Goal: Information Seeking & Learning: Learn about a topic

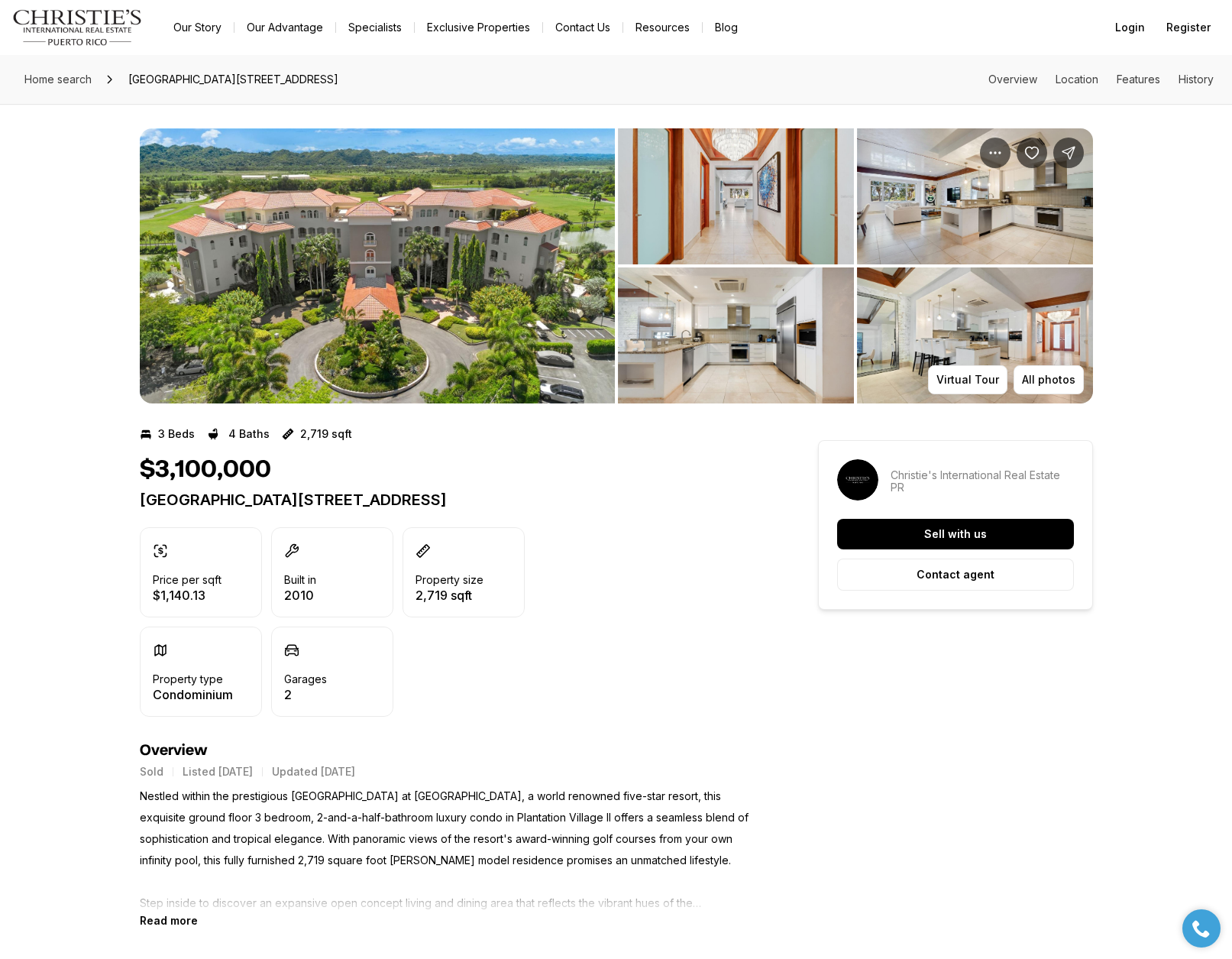
click at [526, 502] on p "[GEOGRAPHIC_DATA][STREET_ADDRESS]" at bounding box center [451, 499] width 623 height 18
copy div "[GEOGRAPHIC_DATA][STREET_ADDRESS]"
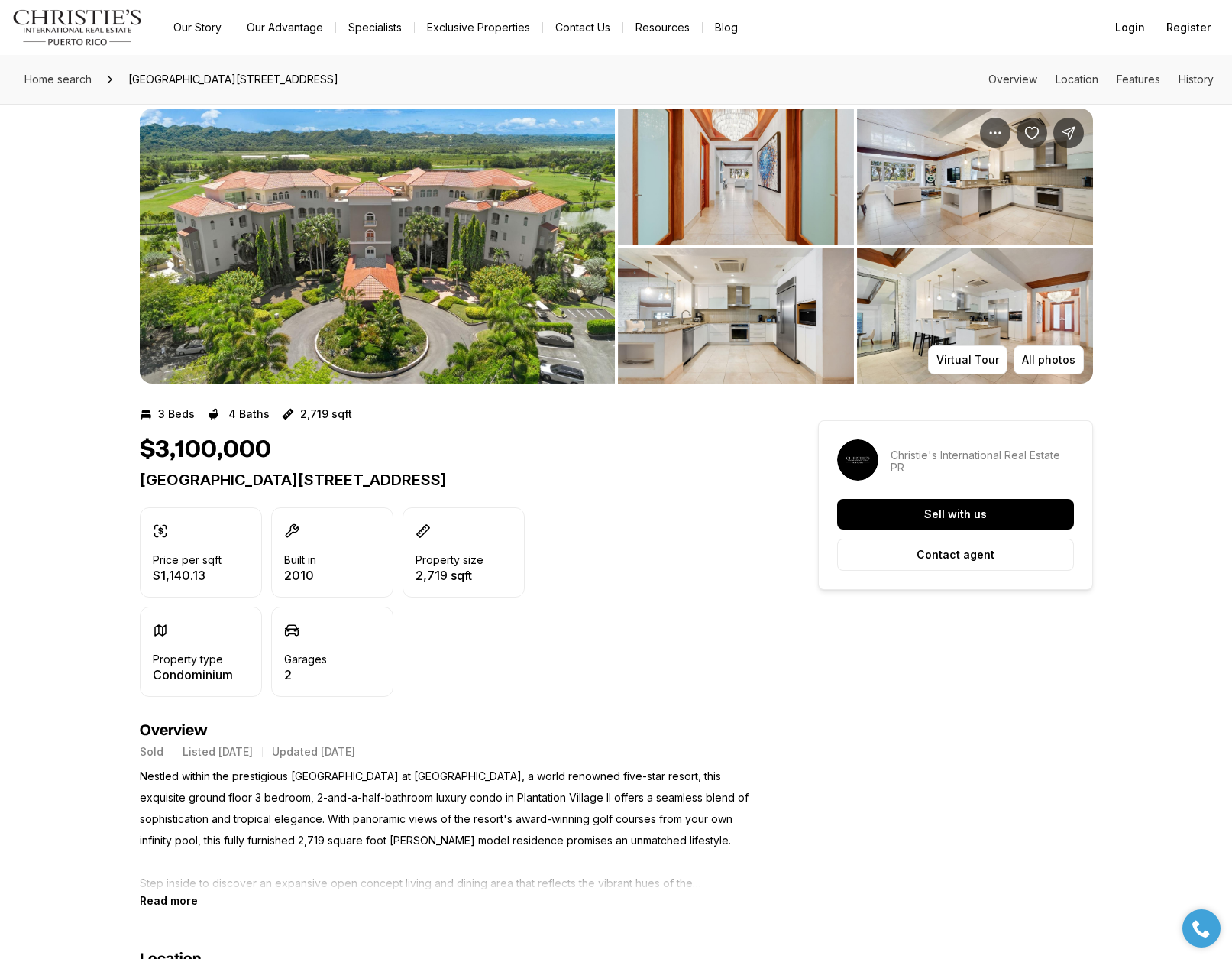
click at [377, 477] on p "[GEOGRAPHIC_DATA][STREET_ADDRESS]" at bounding box center [451, 480] width 623 height 18
copy div "[GEOGRAPHIC_DATA][STREET_ADDRESS]"
click at [74, 80] on span "Home search" at bounding box center [58, 79] width 68 height 13
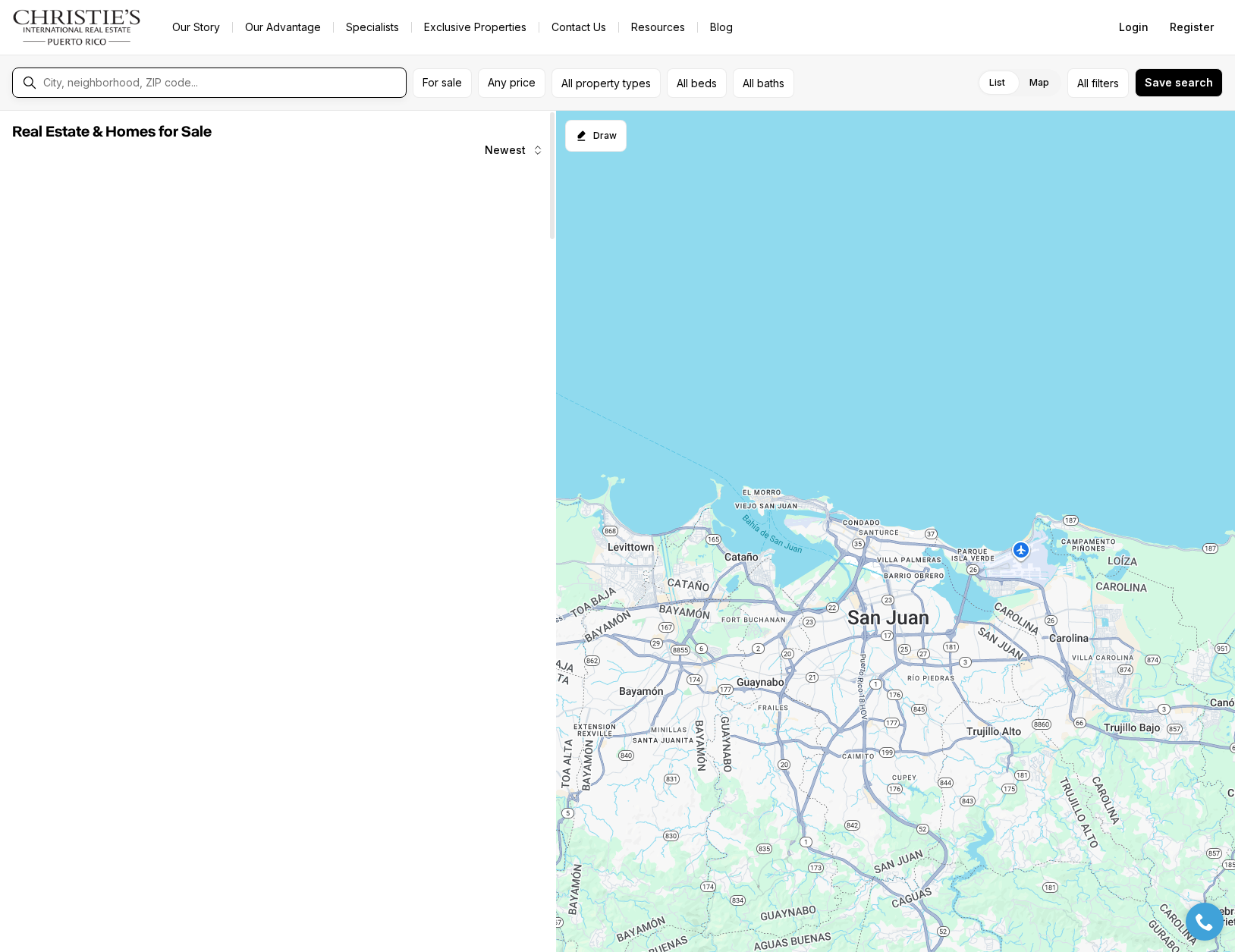
click at [147, 88] on input "text" at bounding box center [222, 83] width 357 height 14
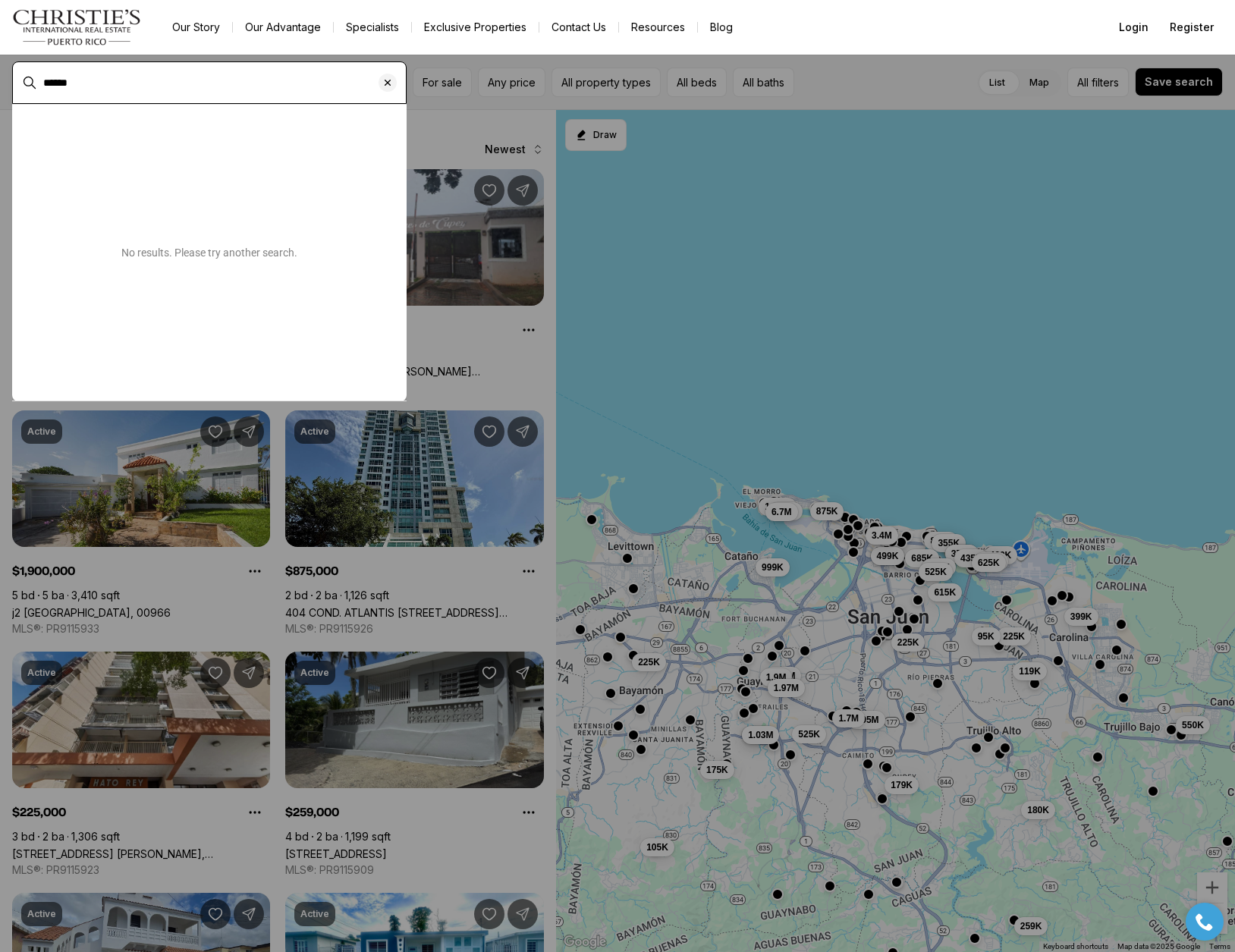
type input "******"
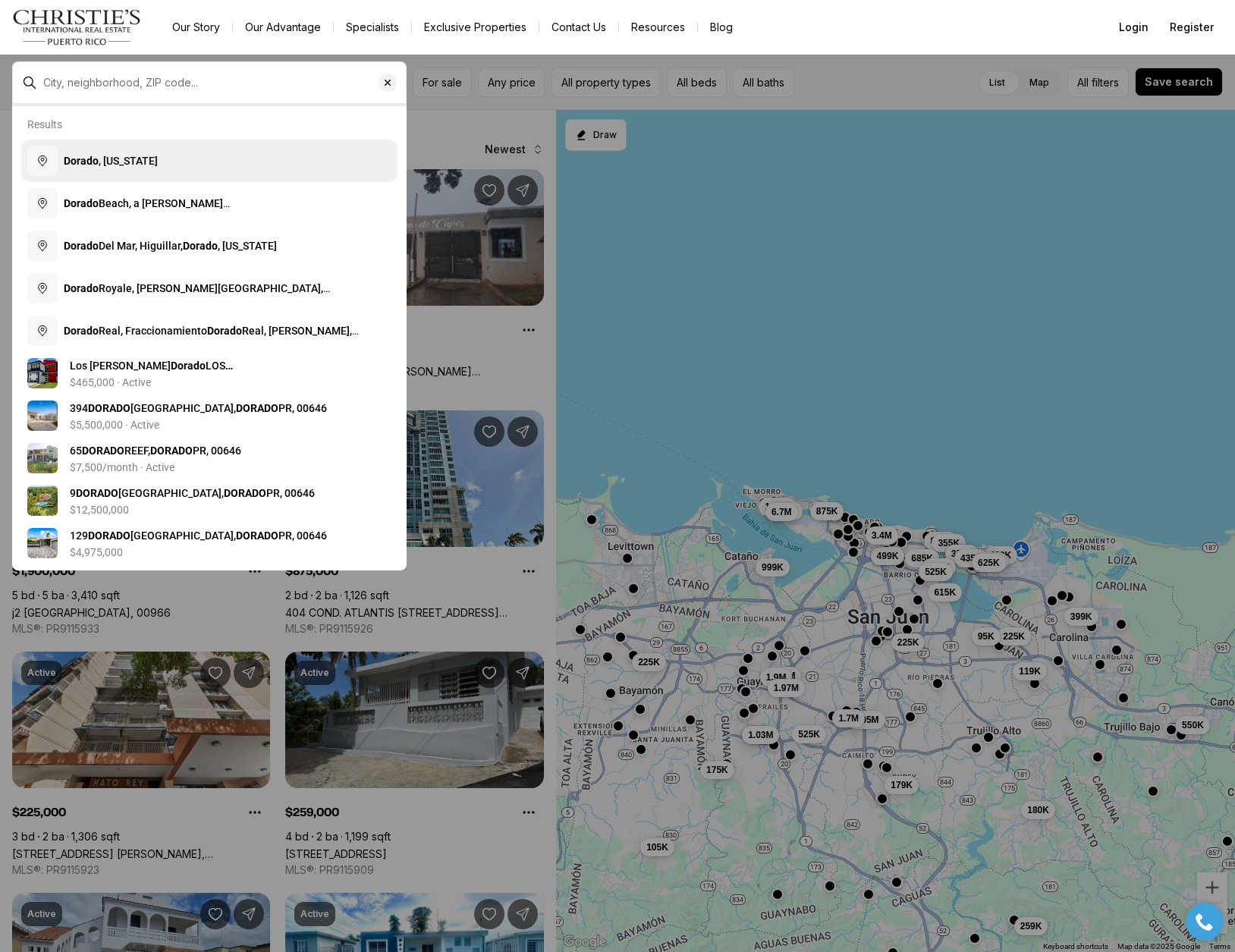
click at [127, 156] on span "Dorado , [US_STATE]" at bounding box center [111, 160] width 94 height 12
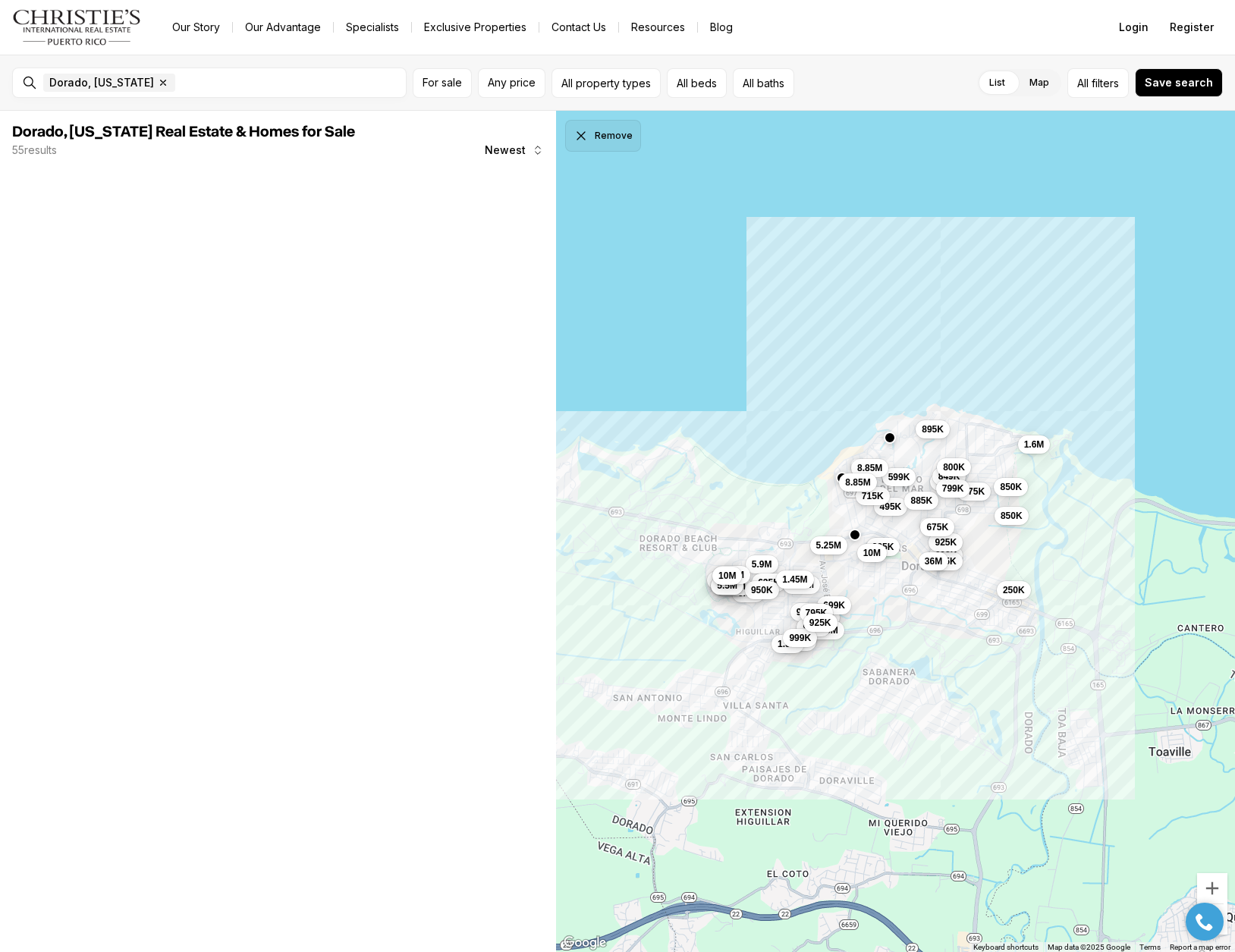
click at [606, 150] on button "Remove" at bounding box center [603, 135] width 76 height 32
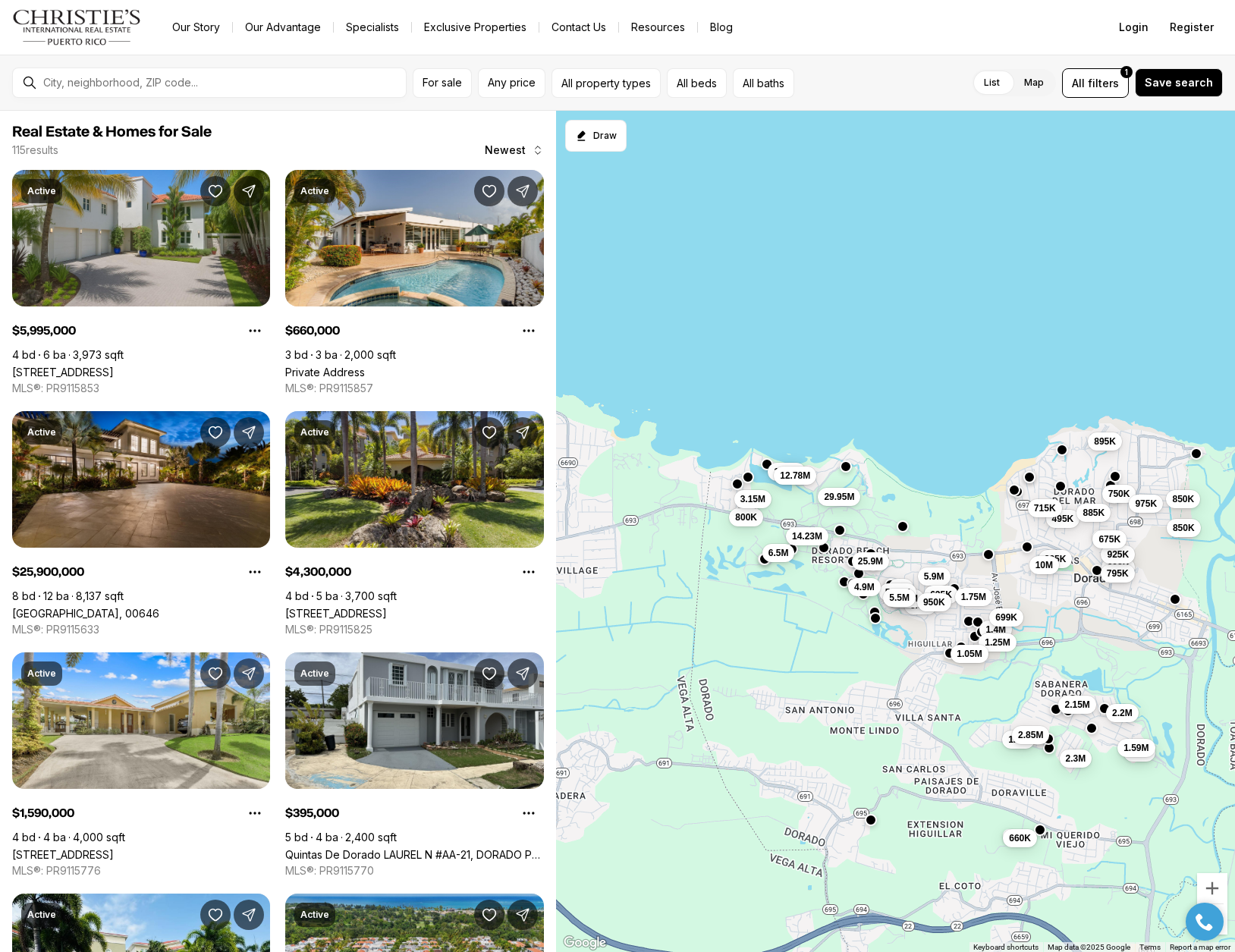
drag, startPoint x: 685, startPoint y: 668, endPoint x: 858, endPoint y: 680, distance: 173.4
click at [858, 680] on div "6M 395K 5.9M 1.4M 5.5M 699K 8.3M 9.98M 1.25M 625K 1.05M 750K 495K 5.45M 885K 95…" at bounding box center [896, 532] width 679 height 842
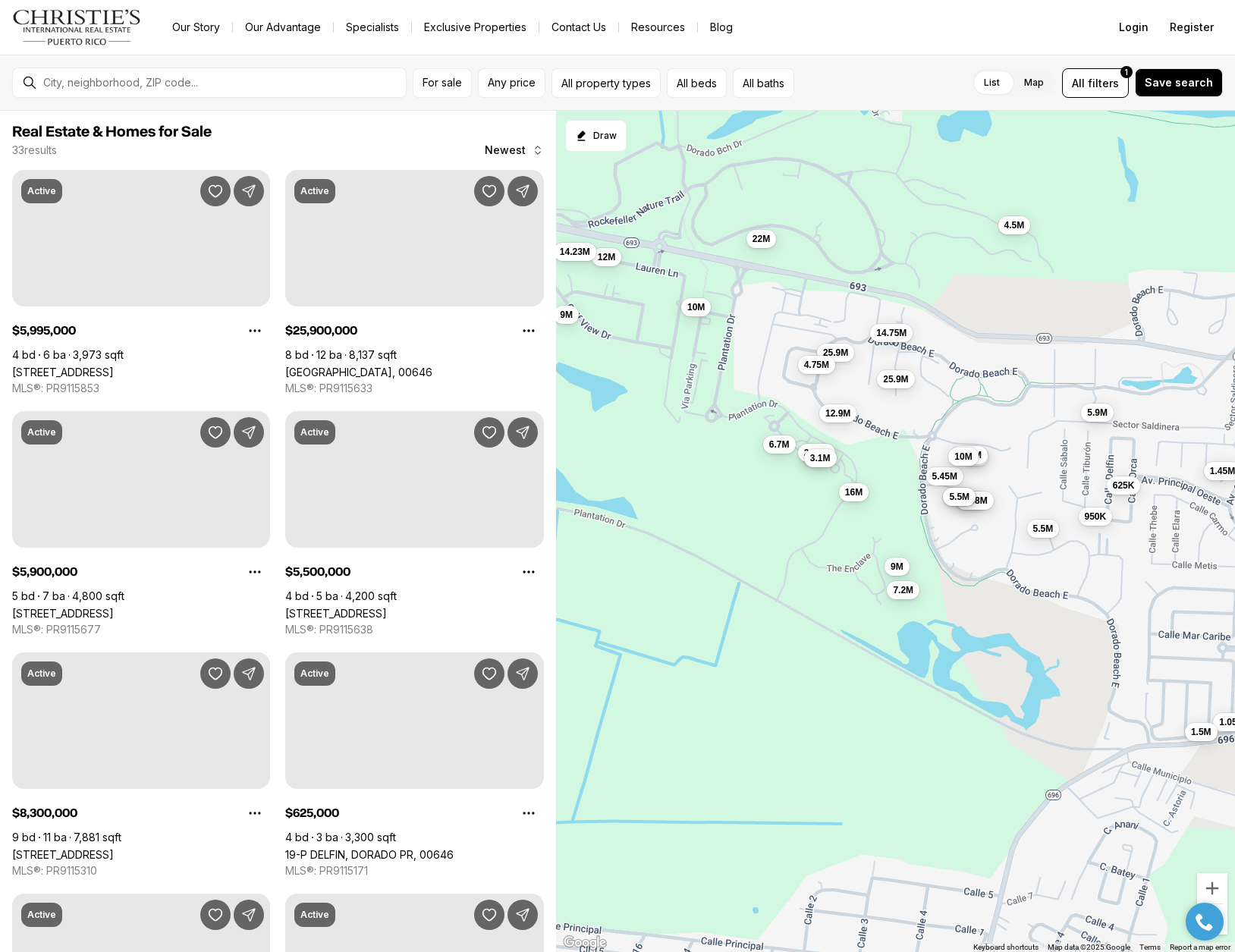
drag, startPoint x: 874, startPoint y: 553, endPoint x: 863, endPoint y: 636, distance: 83.7
click at [863, 636] on div "6M 5.9M 5.5M 8.3M 9.98M 625K 1.05M 5.45M 950K 5.5M 5.5M 1.5M 1.45M 11.1M 10M 25…" at bounding box center [896, 532] width 679 height 842
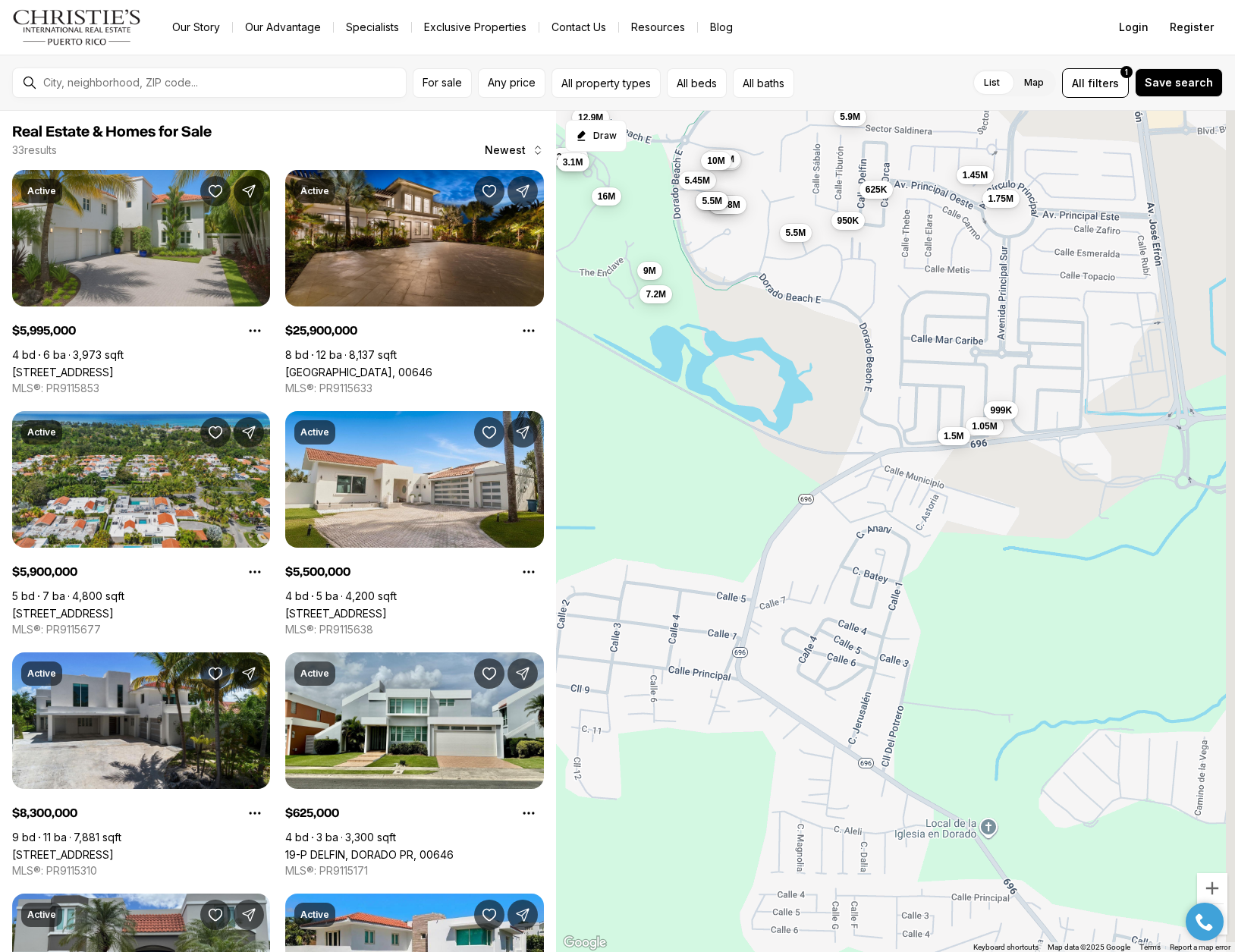
drag, startPoint x: 877, startPoint y: 658, endPoint x: 623, endPoint y: 355, distance: 395.4
click at [623, 355] on div "6M 5.9M 5.5M 8.3M 9.98M 625K 1.05M 5.45M 950K 5.5M 5.5M 1.5M 1.45M 11.1M 10M 25…" at bounding box center [896, 532] width 679 height 842
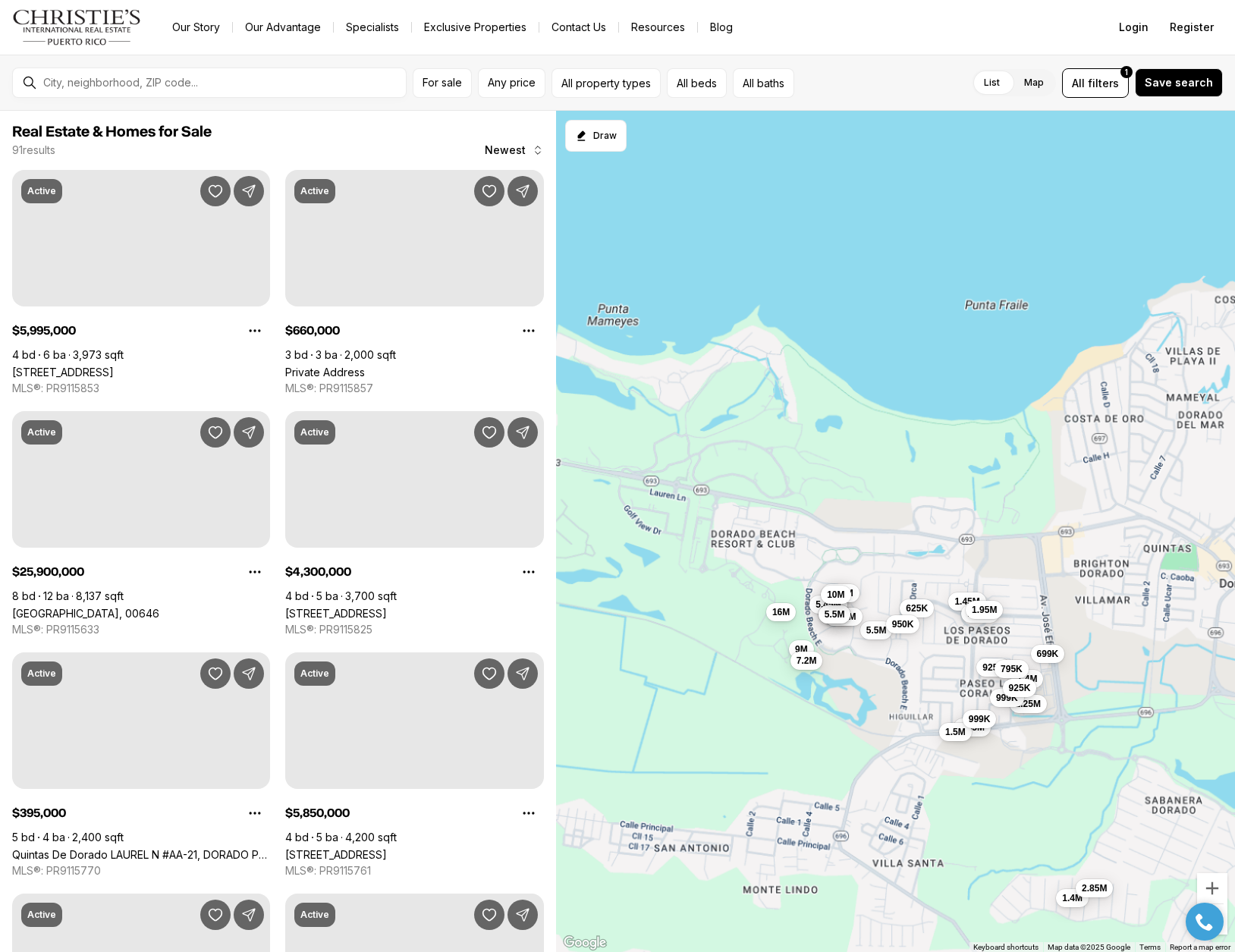
drag, startPoint x: 841, startPoint y: 590, endPoint x: 887, endPoint y: 806, distance: 220.8
click at [887, 806] on div "6M 5.5M 8.3M 9.98M 625K 1.05M 5.45M 950K 5.5M 5.5M 1.5M 1.45M 11.1M 10M 16M 9M …" at bounding box center [896, 532] width 679 height 842
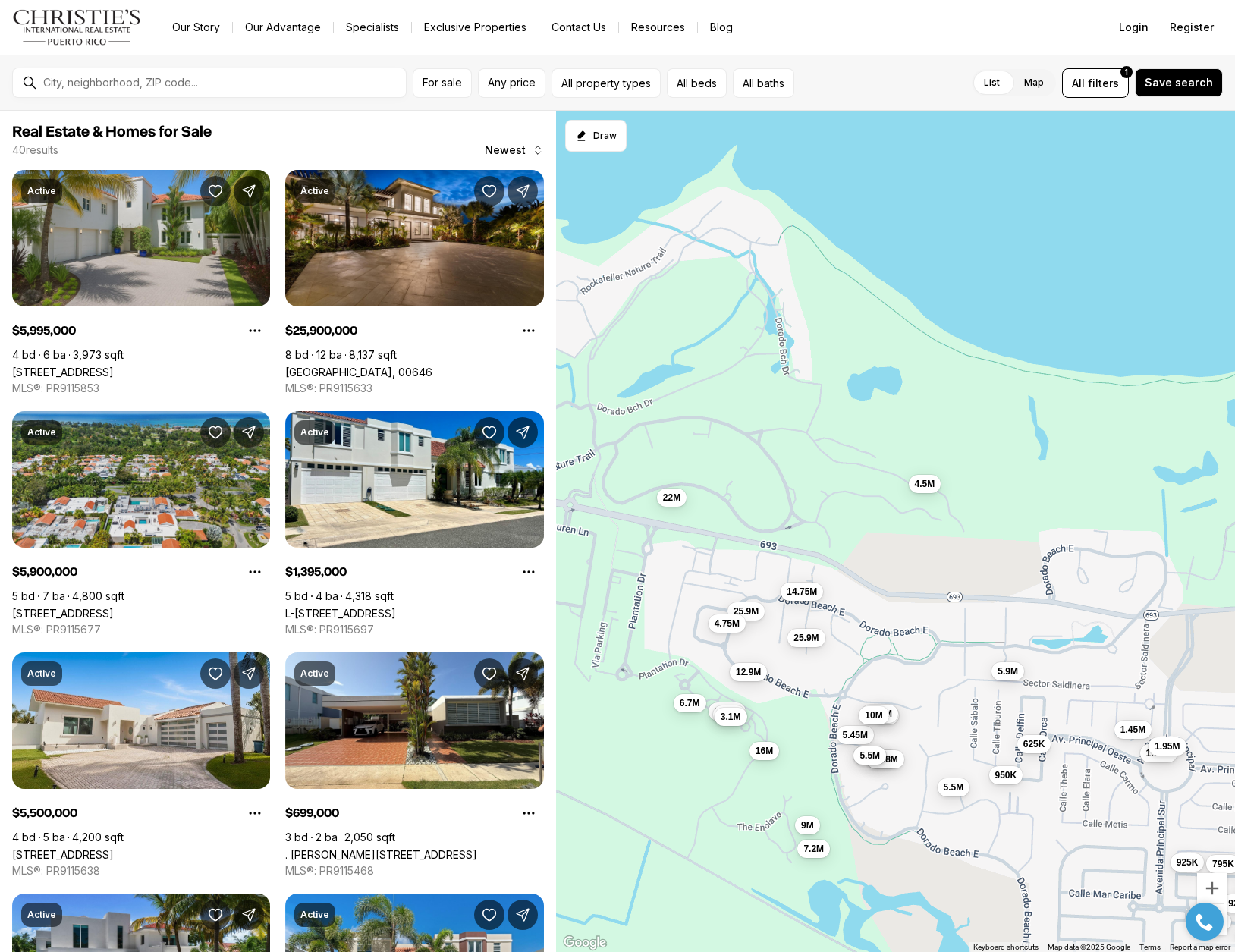
drag, startPoint x: 757, startPoint y: 547, endPoint x: 820, endPoint y: 783, distance: 244.3
click at [820, 783] on div "6M 5.5M 8.3M 9.98M 625K 1.05M 5.45M 950K 5.5M 5.5M 1.5M 1.45M 11.1M 10M 16M 9M …" at bounding box center [896, 532] width 679 height 842
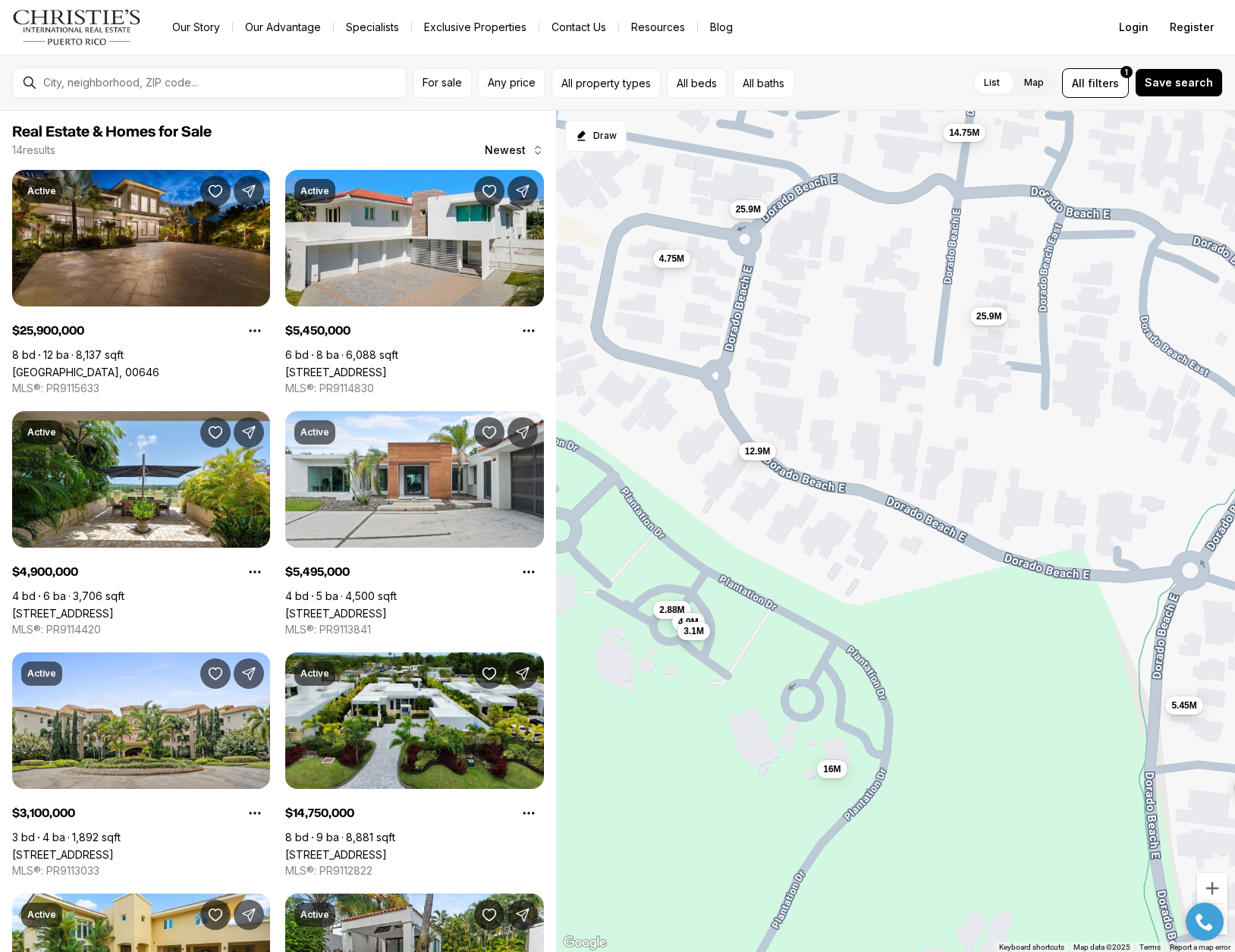
drag, startPoint x: 743, startPoint y: 743, endPoint x: 779, endPoint y: 744, distance: 36.0
click at [779, 744] on div "5.45M 5.5M 5.5M 11.1M 10M 16M 25.9M 12.9M 2.88M 25.9M 4.9M 3.1M 4.75M 14.75M" at bounding box center [896, 532] width 679 height 842
